Goal: Task Accomplishment & Management: Manage account settings

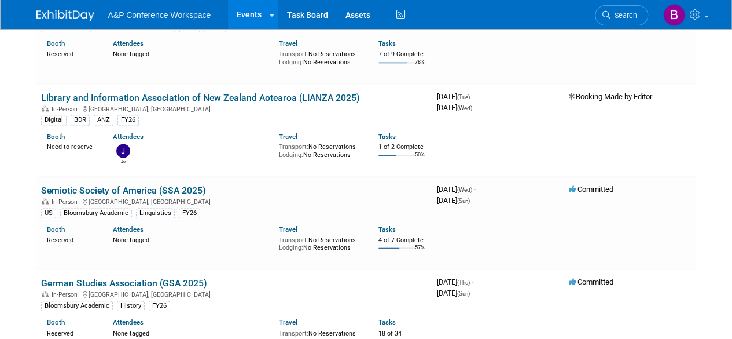
scroll to position [7179, 0]
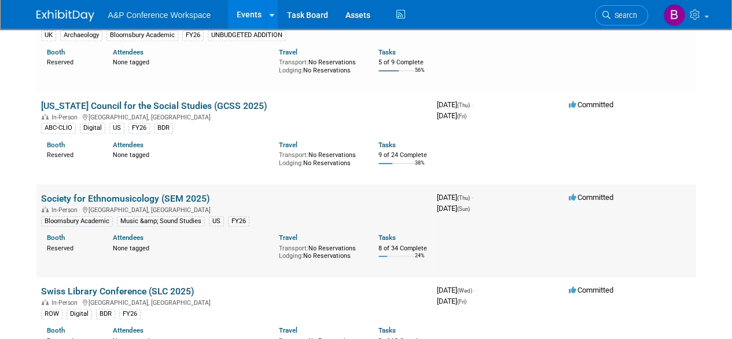
click at [172, 193] on link "Society for Ethnomusicology (SEM 2025)" at bounding box center [125, 198] width 169 height 11
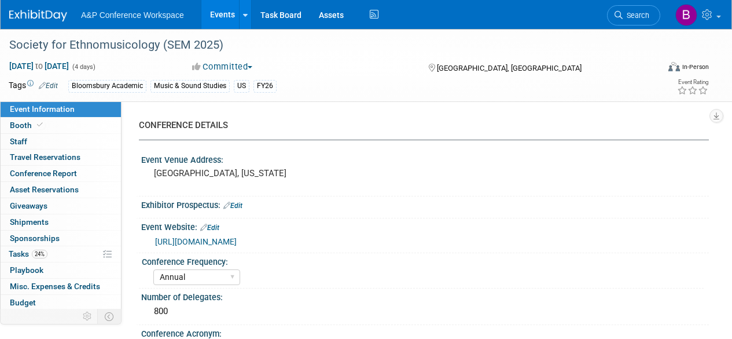
select select "Annual"
select select "Level 2"
select select "In-Person Booth"
select select "Music & Sound Studies"
select select "Bloomsbury Academic"
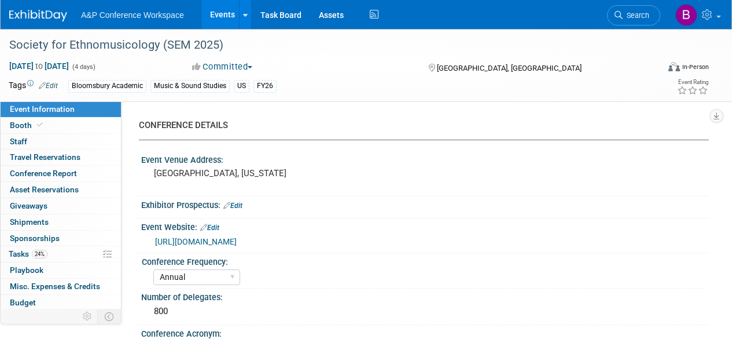
select select "Amanda Oney"
select select "Brenna Akerman"
select select "Anna Roberts"
select select "Brand/Subject Presence​"
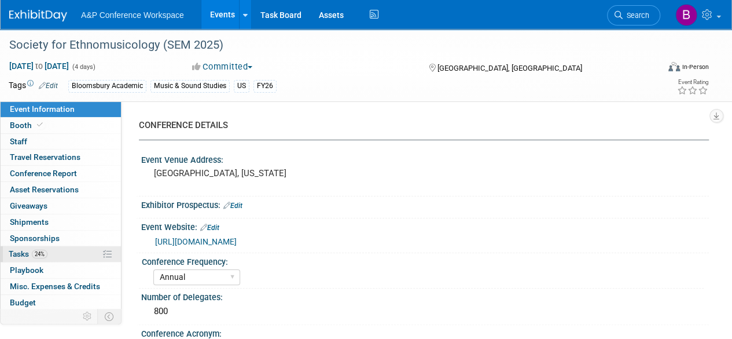
click at [79, 249] on link "24% Tasks 24%" at bounding box center [61, 254] width 120 height 16
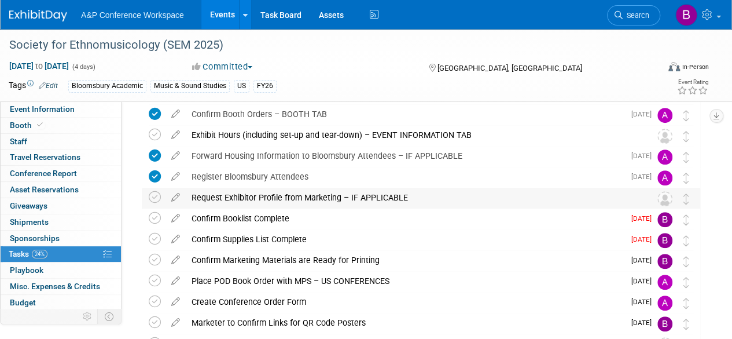
scroll to position [289, 0]
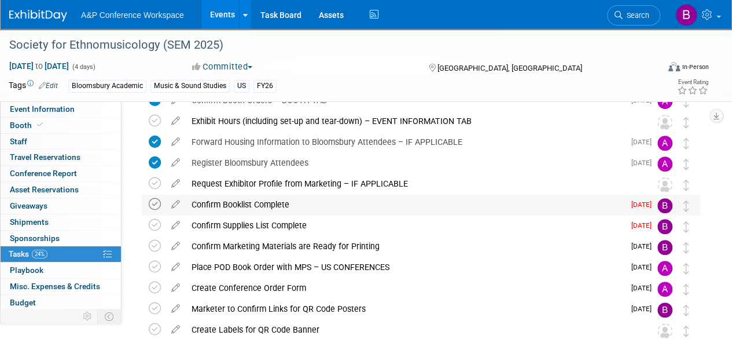
click at [153, 203] on icon at bounding box center [155, 204] width 12 height 12
click at [153, 224] on icon at bounding box center [155, 225] width 12 height 12
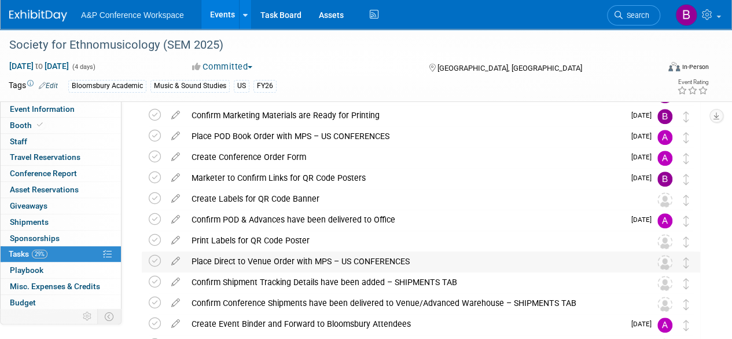
scroll to position [405, 0]
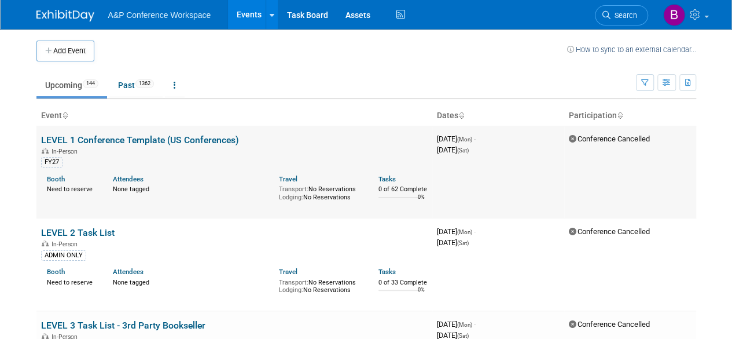
scroll to position [6994, 0]
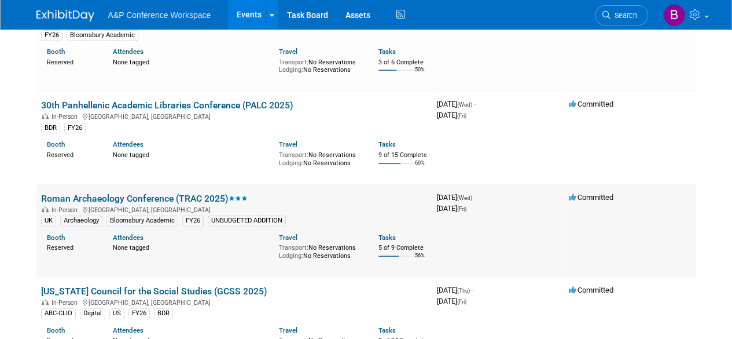
click at [178, 193] on link "Roman Archaeology Conference (TRAC 2025)" at bounding box center [144, 198] width 207 height 11
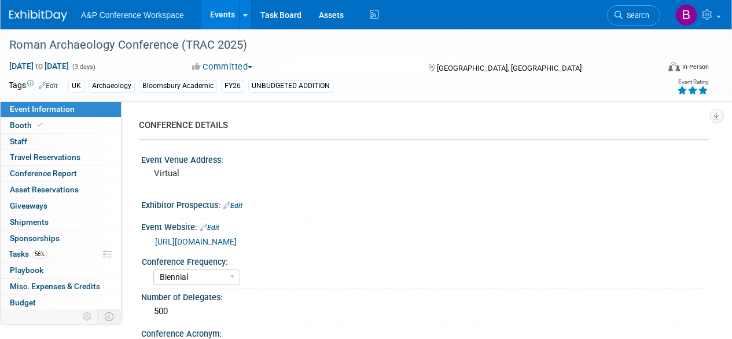
select select "Biennial"
select select "Level 3"
select select "Virtual Booth"
select select "Hannah Siegel"
select select "Brenna Akerman"
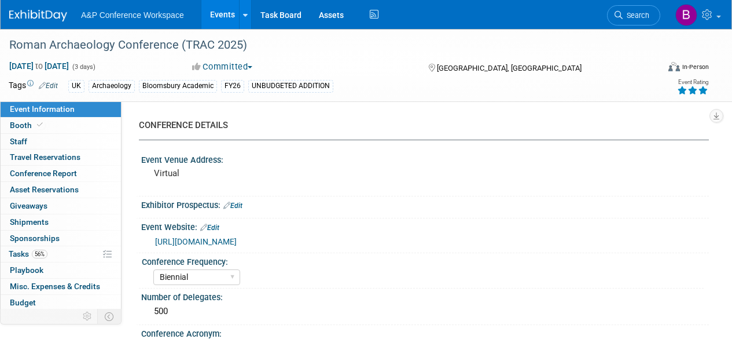
select select "Networking/Commissioning"
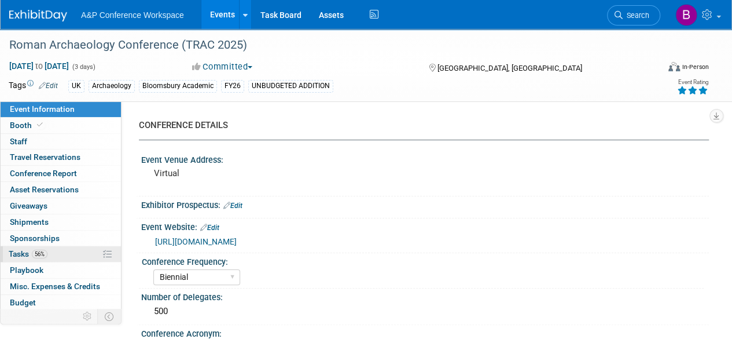
click at [35, 254] on span "56%" at bounding box center [40, 253] width 16 height 9
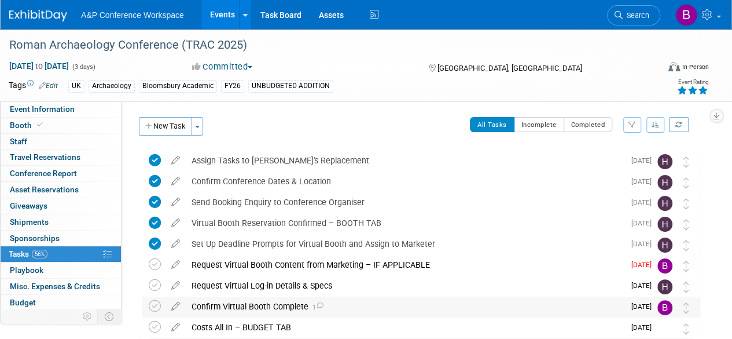
click at [322, 302] on icon at bounding box center [320, 305] width 8 height 6
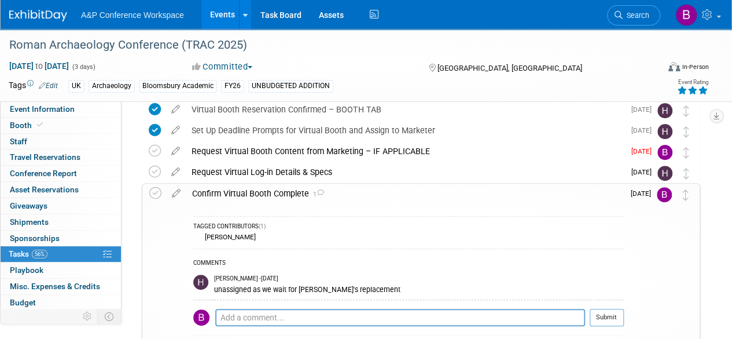
scroll to position [116, 0]
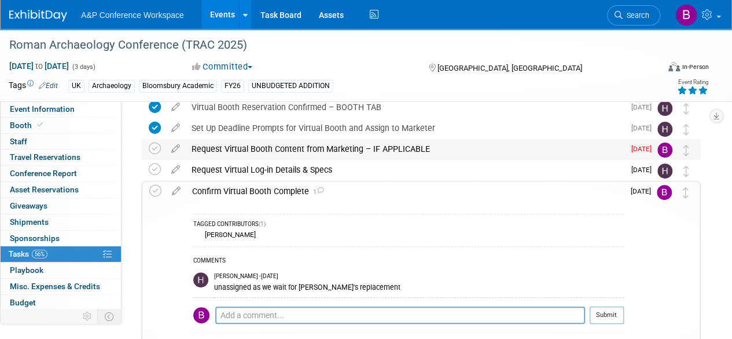
click at [291, 151] on div "Request Virtual Booth Content from Marketing – IF APPLICABLE" at bounding box center [405, 149] width 439 height 20
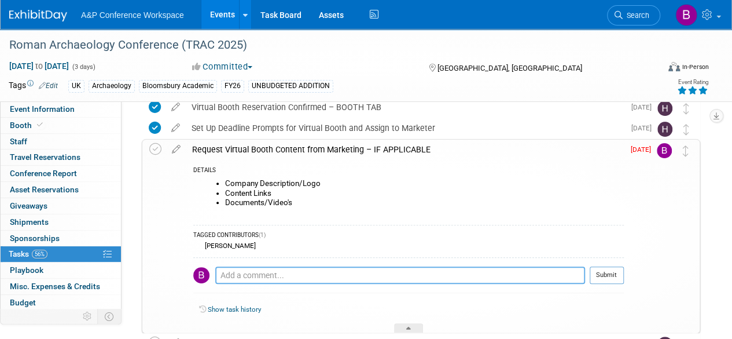
click at [384, 277] on textarea at bounding box center [400, 274] width 370 height 17
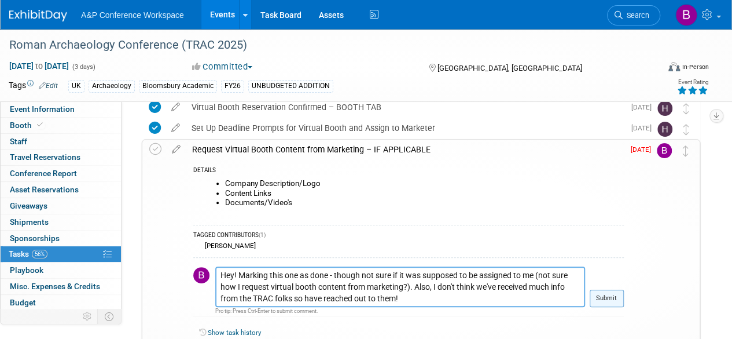
type textarea "Hey! Marking this one as done - though not sure if it was supposed to be assign…"
click at [619, 295] on button "Submit" at bounding box center [607, 297] width 34 height 17
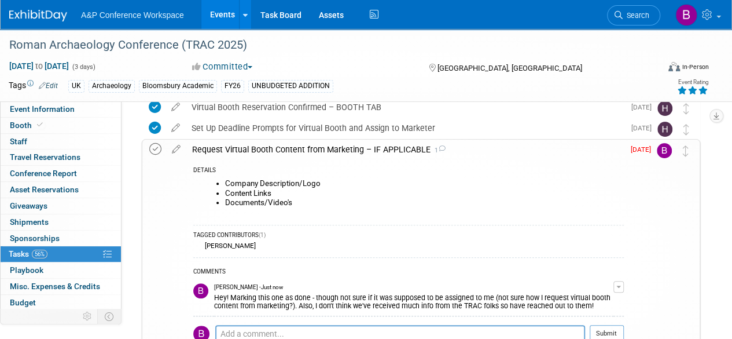
click at [157, 149] on icon at bounding box center [155, 149] width 12 height 12
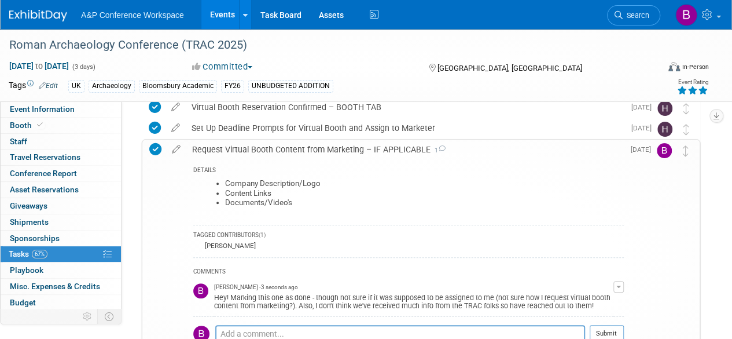
click at [583, 156] on div "Request Virtual Booth Content from Marketing – IF APPLICABLE 1" at bounding box center [405, 149] width 438 height 20
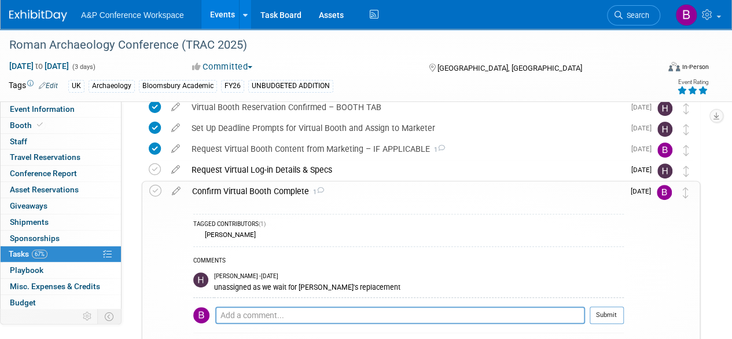
click at [379, 186] on div "Confirm Virtual Booth Complete 1" at bounding box center [405, 191] width 438 height 20
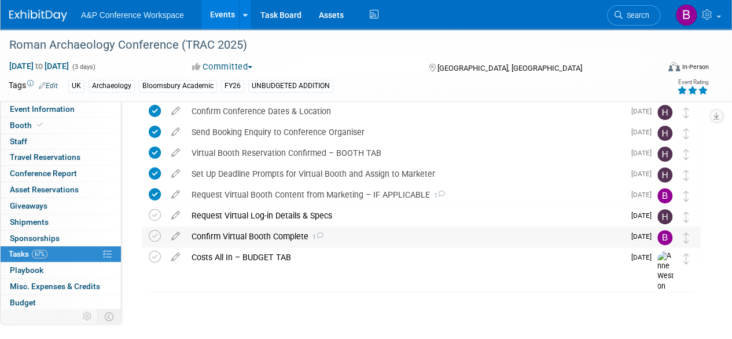
scroll to position [69, 0]
